Goal: Task Accomplishment & Management: Manage account settings

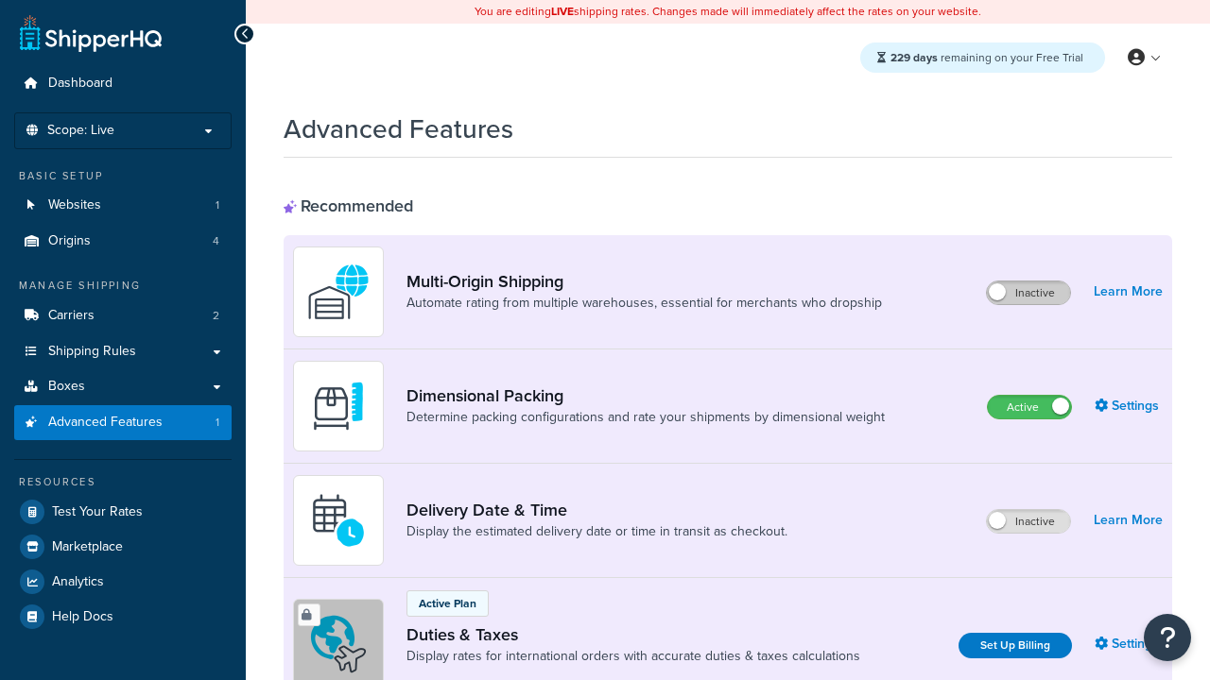
click at [1028, 293] on label "Inactive" at bounding box center [1028, 293] width 83 height 23
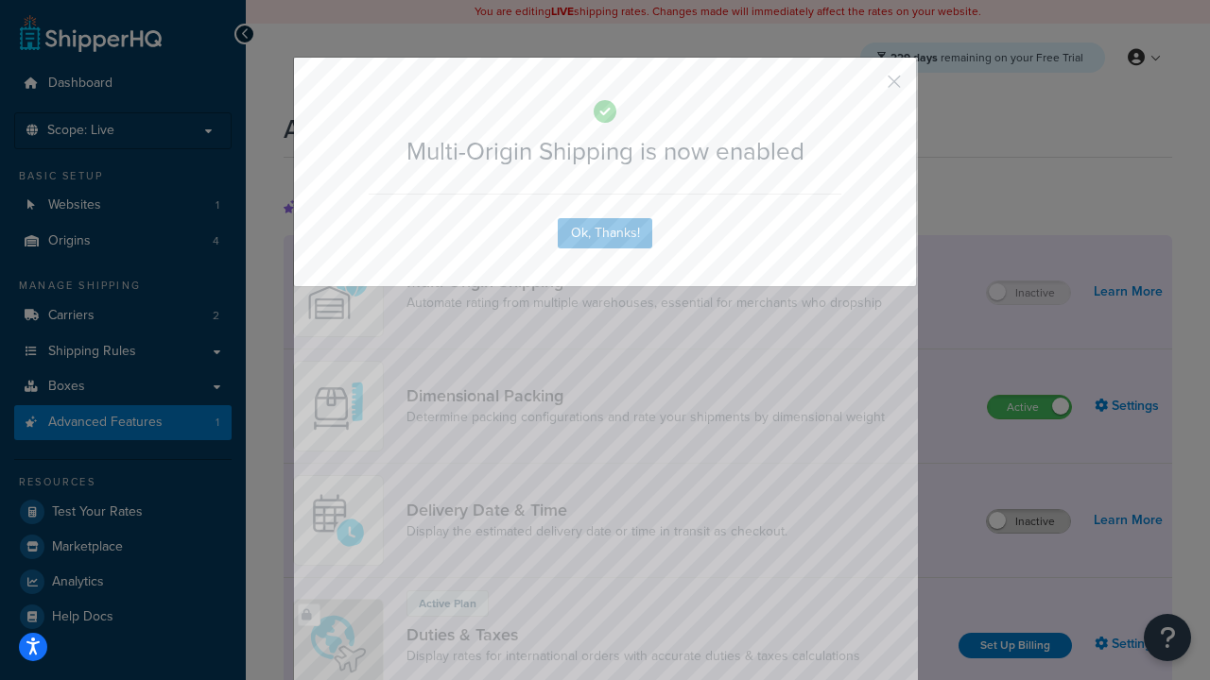
click at [866, 86] on button "button" at bounding box center [866, 88] width 5 height 5
click at [1028, 522] on label "Inactive" at bounding box center [1028, 521] width 83 height 23
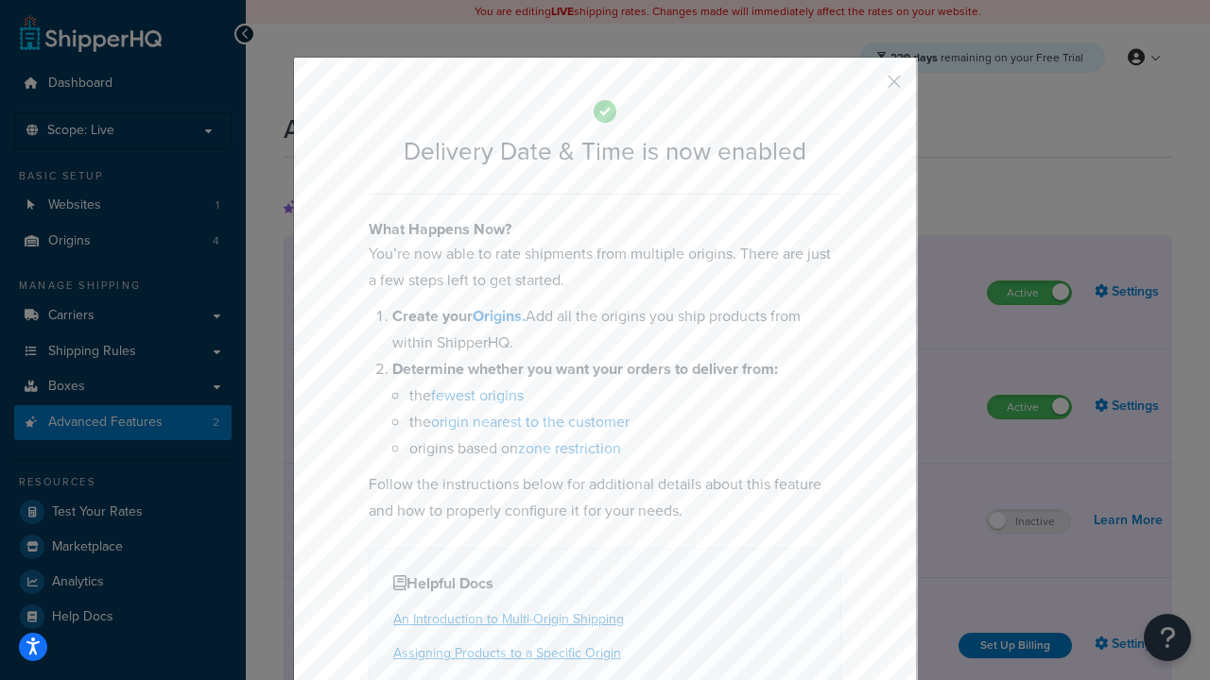
click at [866, 86] on button "button" at bounding box center [866, 88] width 5 height 5
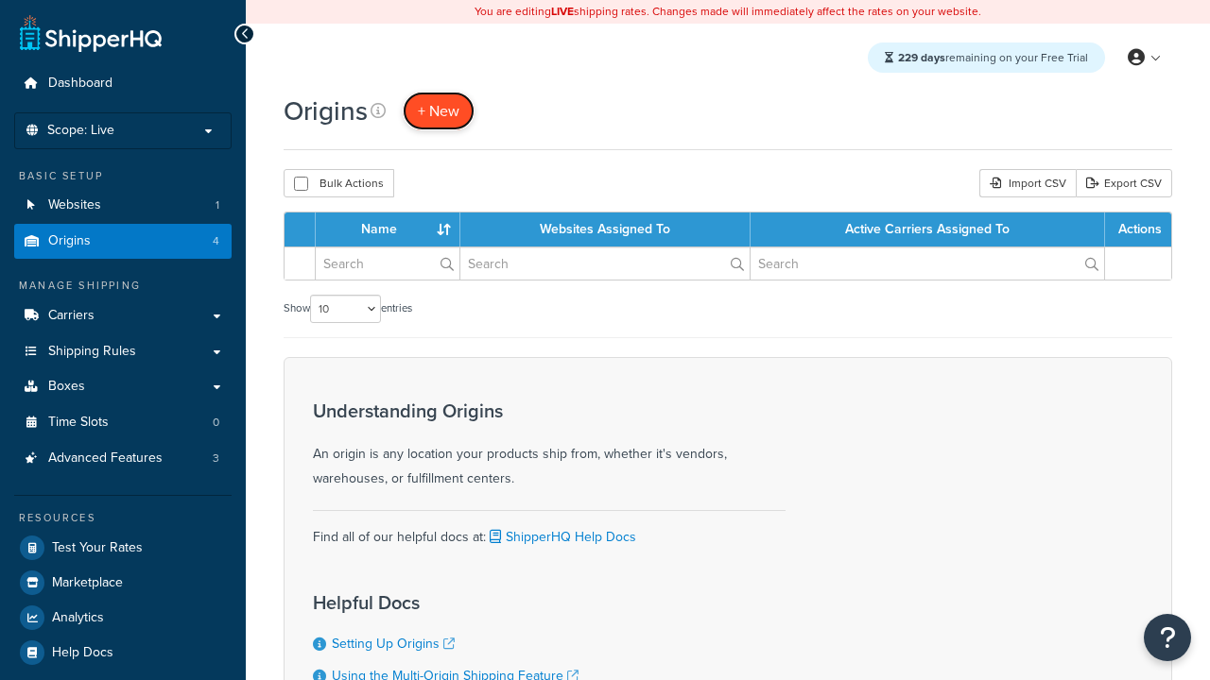
click at [438, 111] on span "+ New" at bounding box center [439, 111] width 42 height 22
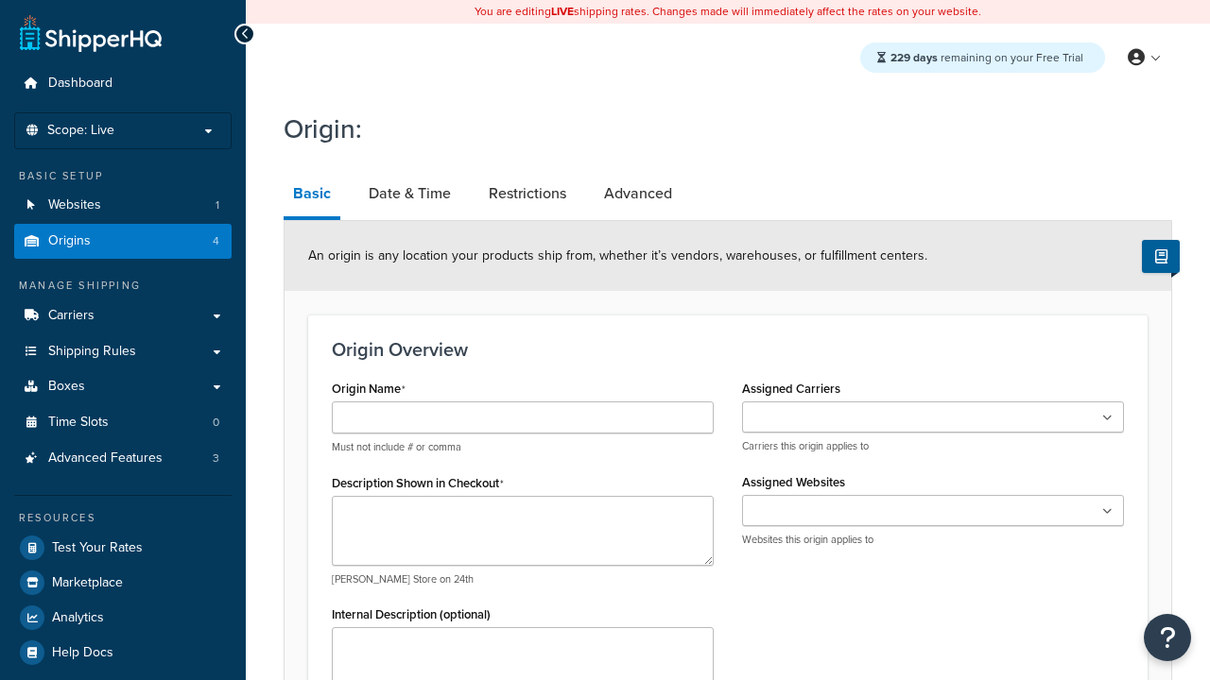
click at [312, 197] on link "Basic" at bounding box center [311, 195] width 57 height 49
click at [409, 194] on link "Date & Time" at bounding box center [409, 193] width 101 height 45
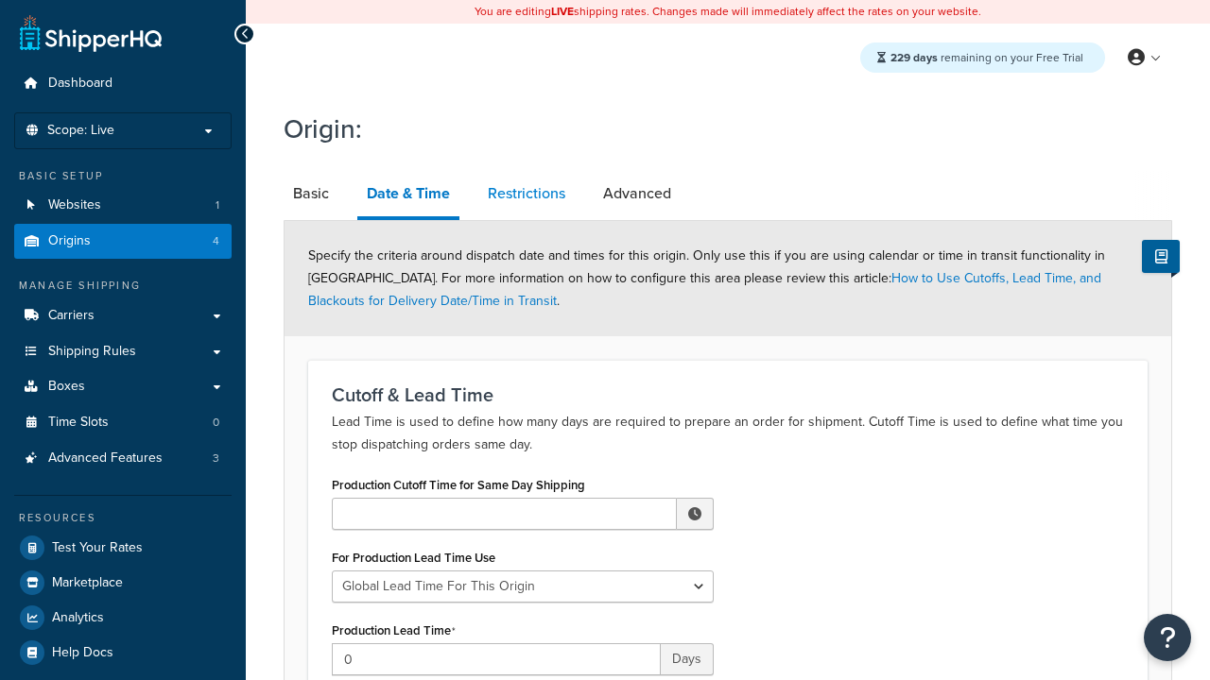
click at [526, 194] on link "Restrictions" at bounding box center [526, 193] width 96 height 45
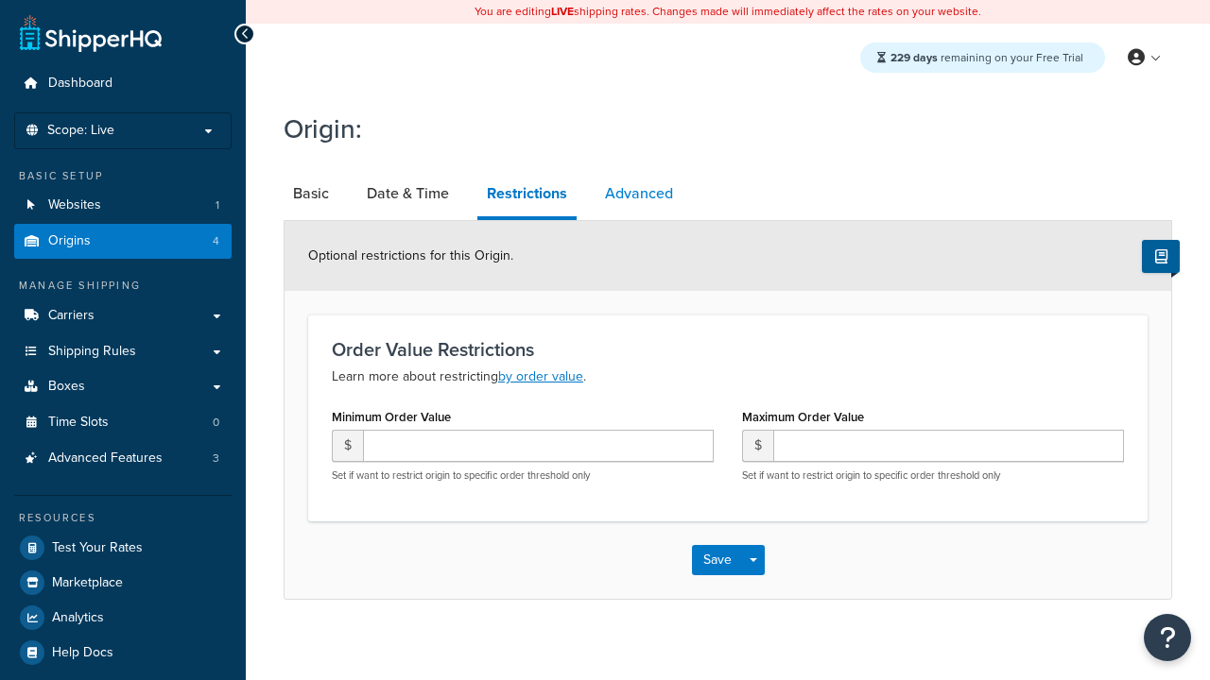
click at [639, 194] on link "Advanced" at bounding box center [638, 193] width 87 height 45
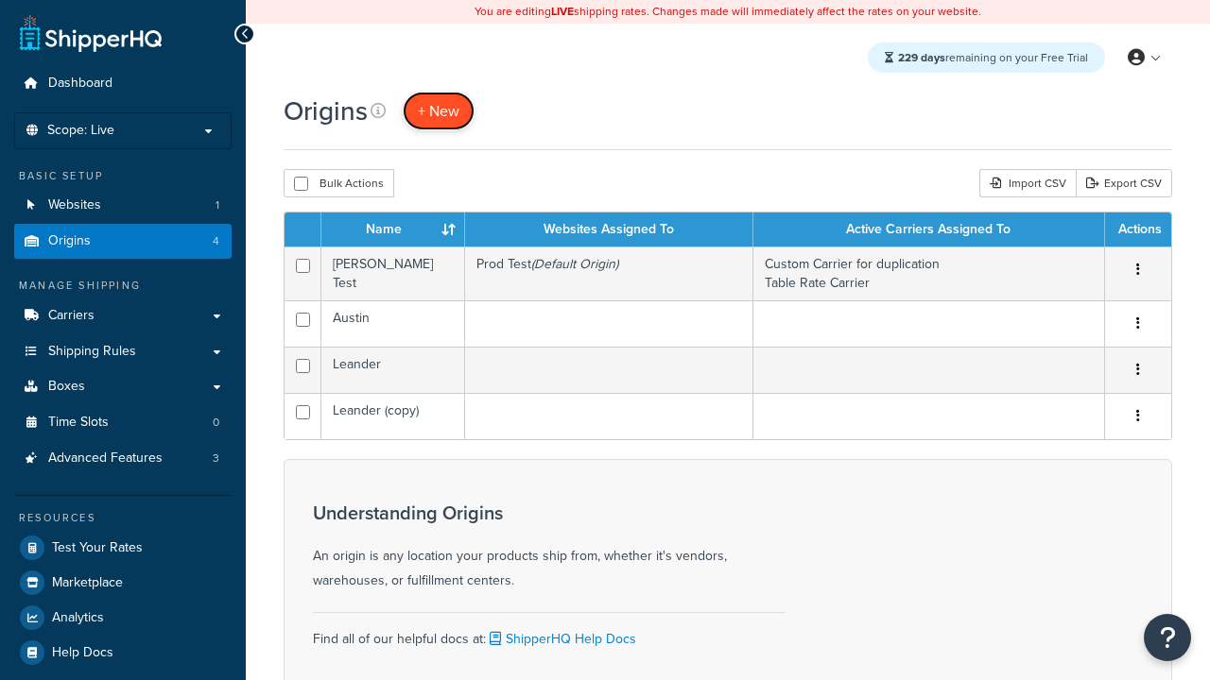
click at [438, 111] on span "+ New" at bounding box center [439, 111] width 42 height 22
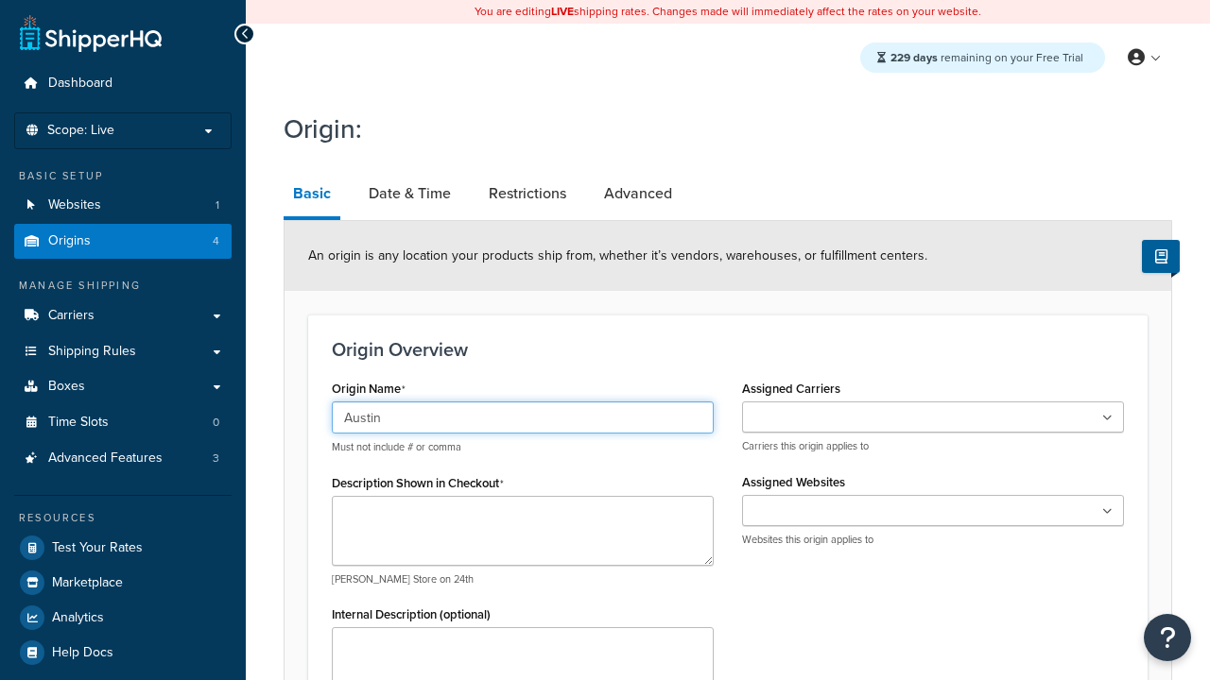
type input "Austin"
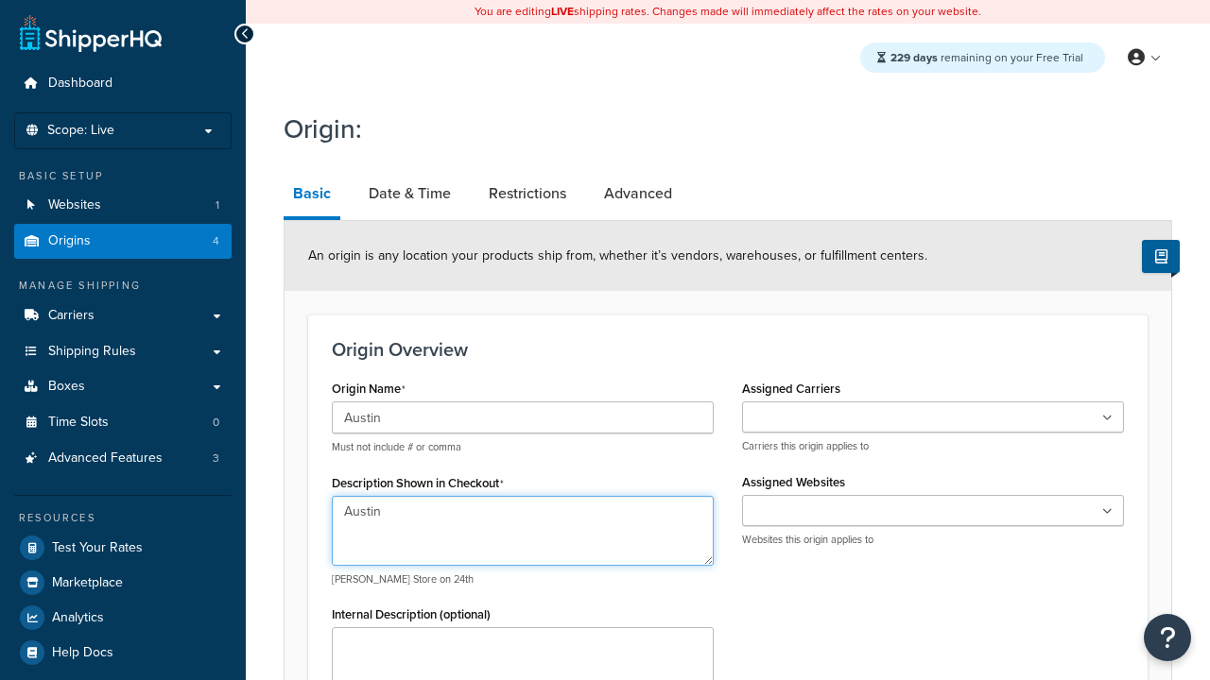
type textarea "Austin"
type input "Test Street"
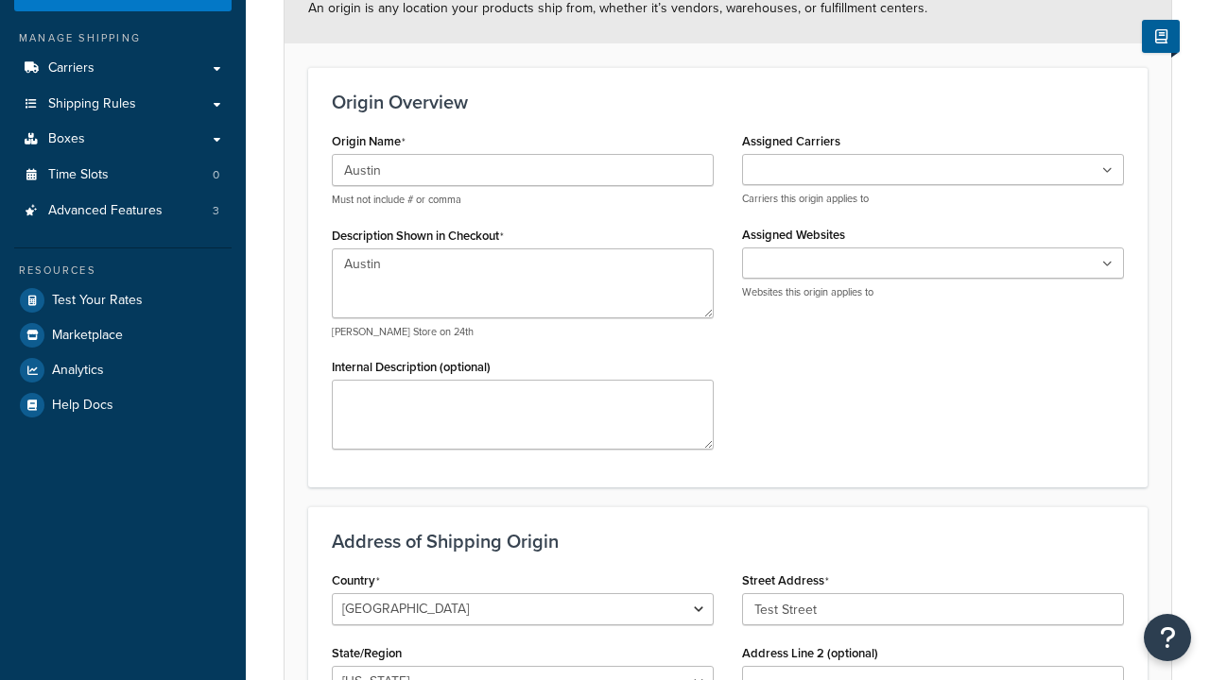
type input "Austin"
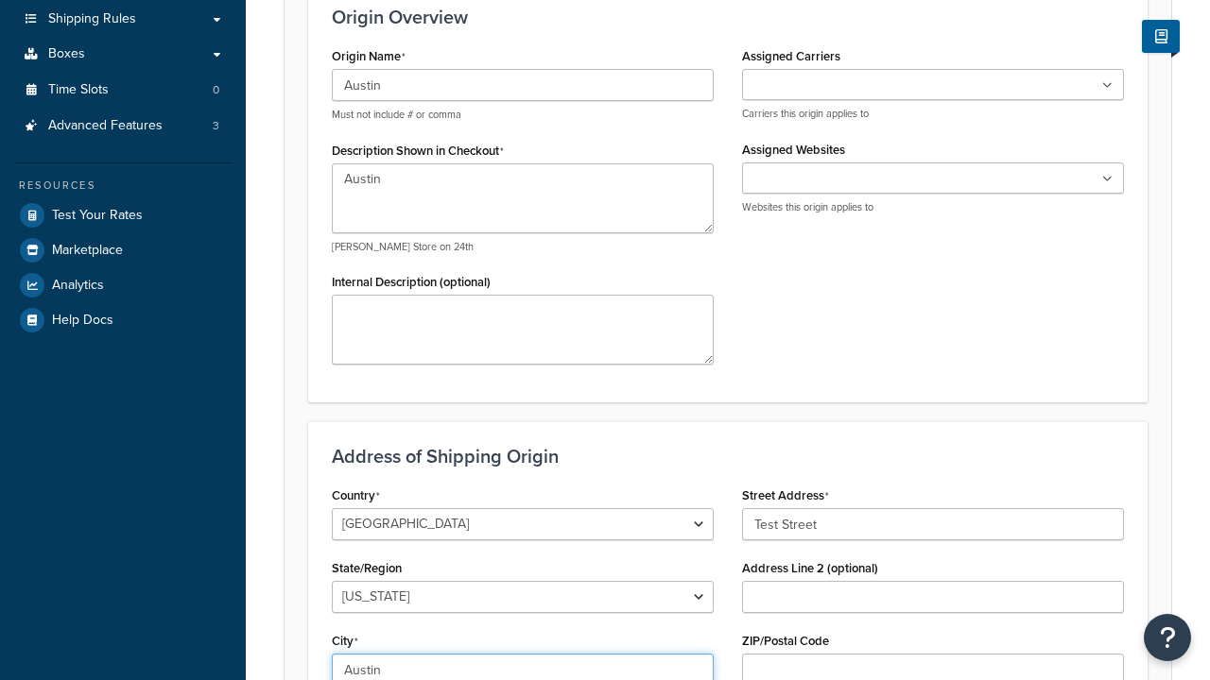
select select "43"
type input "Austin"
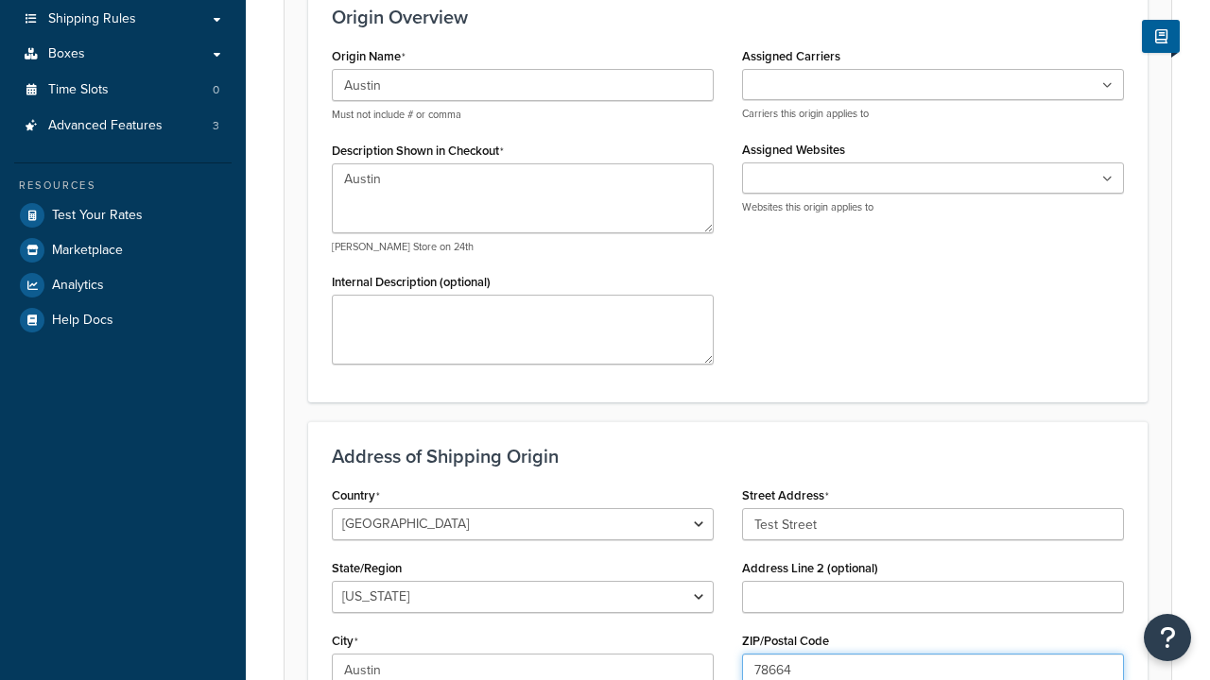
type input "78664"
